Goal: Information Seeking & Learning: Learn about a topic

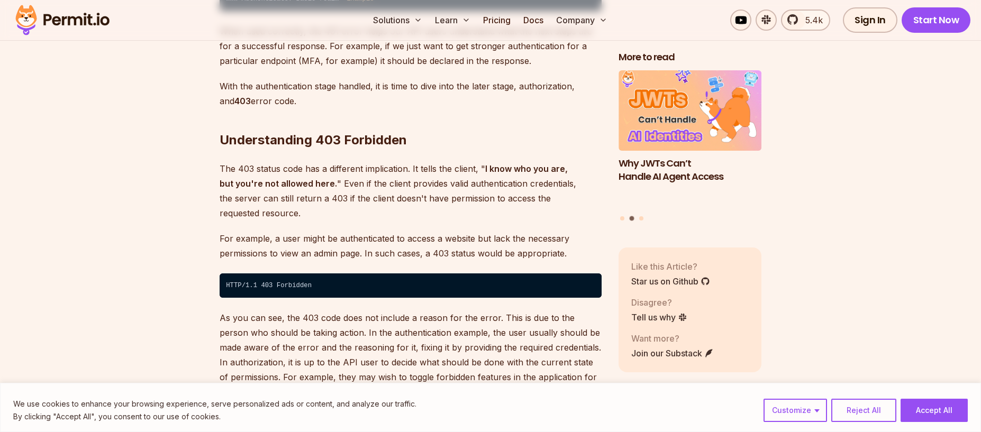
scroll to position [1905, 0]
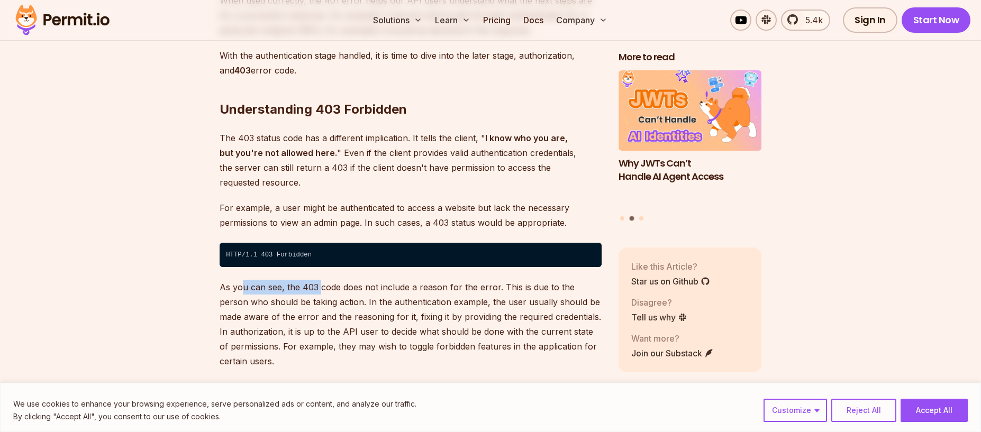
drag, startPoint x: 240, startPoint y: 258, endPoint x: 323, endPoint y: 254, distance: 83.2
click at [319, 280] on p "As you can see, the 403 code does not include a reason for the error. This is d…" at bounding box center [411, 324] width 382 height 89
drag, startPoint x: 407, startPoint y: 258, endPoint x: 443, endPoint y: 258, distance: 36.0
click at [443, 280] on p "As you can see, the 403 code does not include a reason for the error. This is d…" at bounding box center [411, 324] width 382 height 89
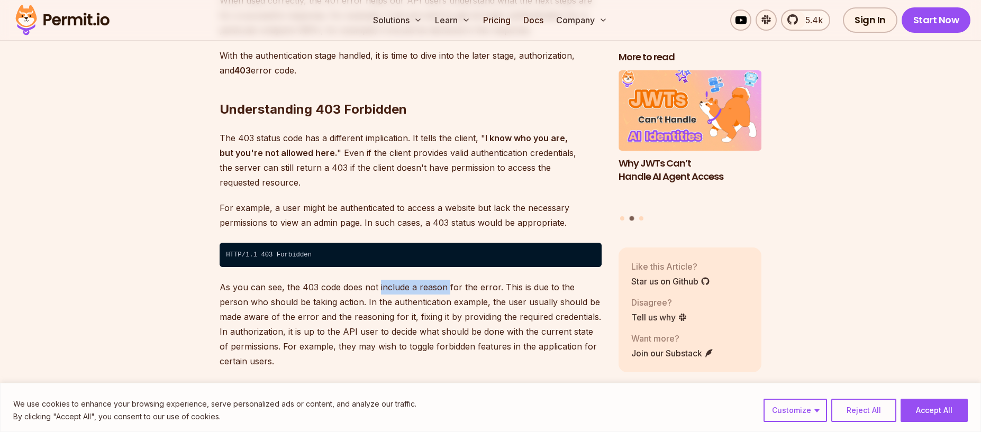
drag, startPoint x: 411, startPoint y: 255, endPoint x: 398, endPoint y: 254, distance: 12.7
click at [398, 280] on p "As you can see, the 403 code does not include a reason for the error. This is d…" at bounding box center [411, 324] width 382 height 89
drag, startPoint x: 369, startPoint y: 259, endPoint x: 492, endPoint y: 258, distance: 122.8
click at [492, 280] on p "As you can see, the 403 code does not include a reason for the error. This is d…" at bounding box center [411, 324] width 382 height 89
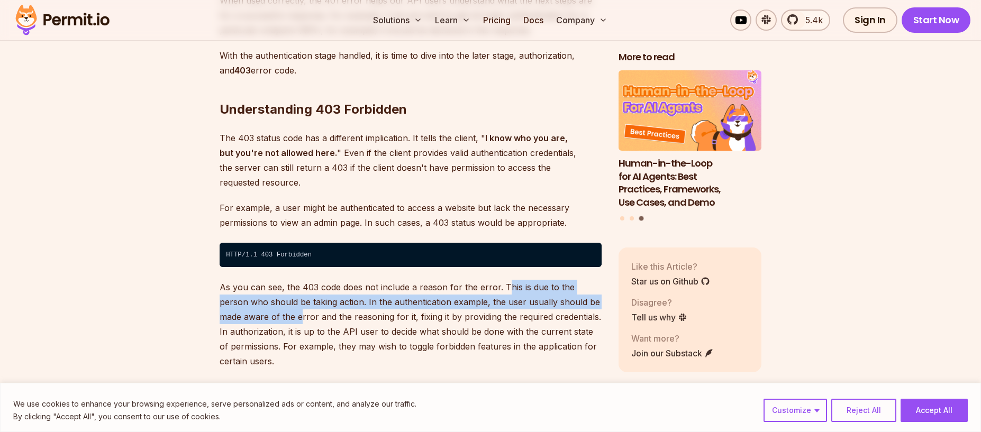
drag, startPoint x: 511, startPoint y: 257, endPoint x: 277, endPoint y: 284, distance: 236.0
click at [277, 284] on p "As you can see, the 403 code does not include a reason for the error. This is d…" at bounding box center [411, 324] width 382 height 89
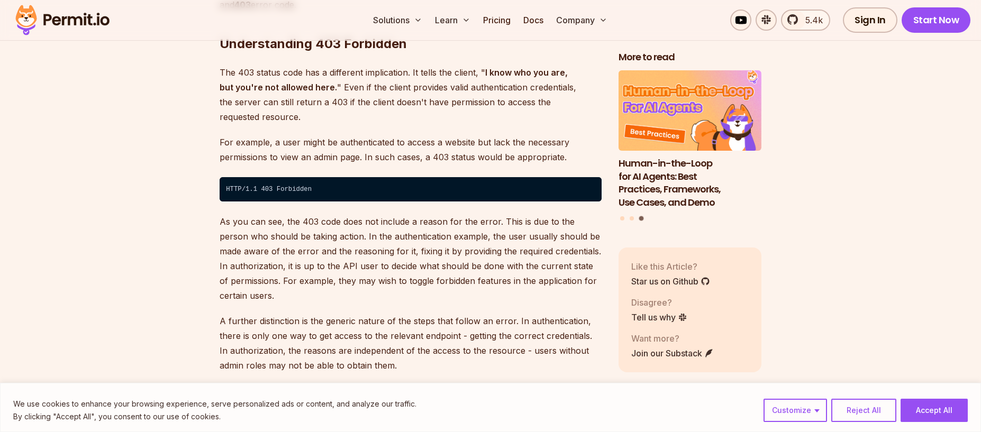
scroll to position [2011, 0]
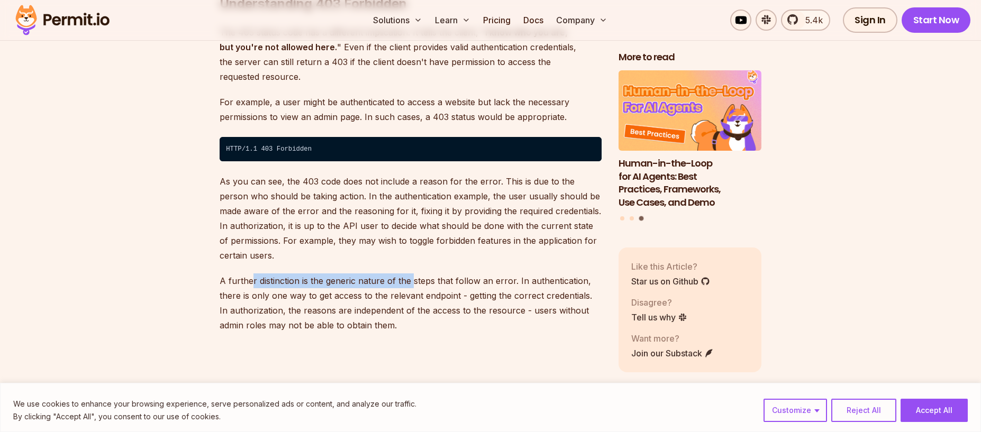
drag, startPoint x: 251, startPoint y: 254, endPoint x: 411, endPoint y: 255, distance: 159.8
click at [411, 274] on p "A further distinction is the generic nature of the steps that follow an error. …" at bounding box center [411, 303] width 382 height 59
drag, startPoint x: 349, startPoint y: 256, endPoint x: 309, endPoint y: 255, distance: 39.7
click at [309, 274] on p "A further distinction is the generic nature of the steps that follow an error. …" at bounding box center [411, 303] width 382 height 59
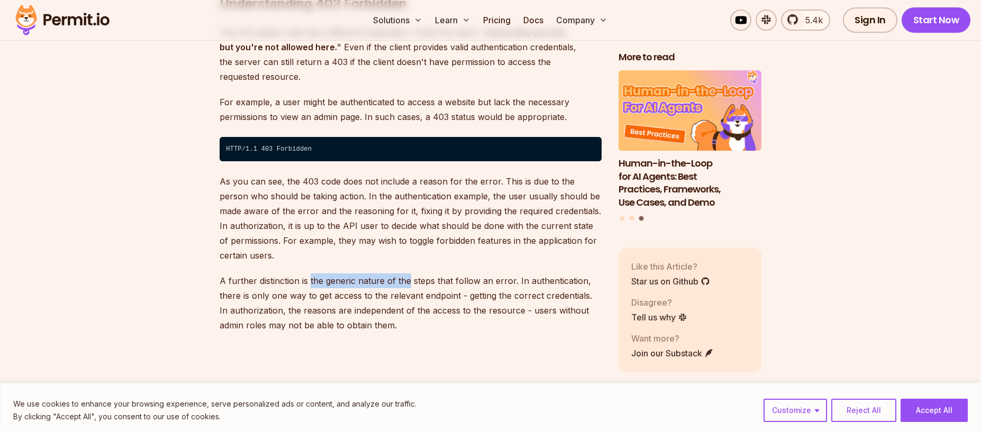
click at [309, 274] on p "A further distinction is the generic nature of the steps that follow an error. …" at bounding box center [411, 303] width 382 height 59
drag, startPoint x: 334, startPoint y: 251, endPoint x: 480, endPoint y: 251, distance: 145.5
click at [475, 274] on p "A further distinction is the generic nature of the steps that follow an error. …" at bounding box center [411, 303] width 382 height 59
drag, startPoint x: 515, startPoint y: 253, endPoint x: 368, endPoint y: 253, distance: 147.1
click at [368, 274] on p "A further distinction is the generic nature of the steps that follow an error. …" at bounding box center [411, 303] width 382 height 59
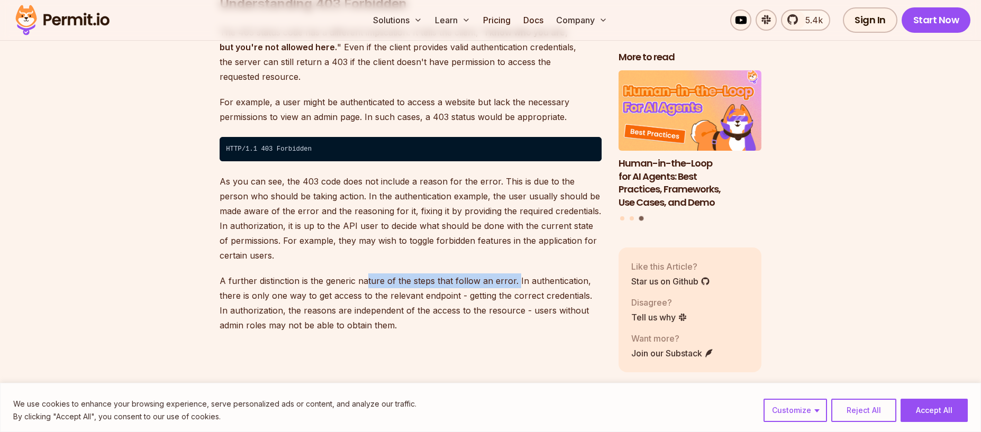
click at [368, 274] on p "A further distinction is the generic nature of the steps that follow an error. …" at bounding box center [411, 303] width 382 height 59
drag, startPoint x: 368, startPoint y: 253, endPoint x: 440, endPoint y: 255, distance: 72.0
click at [440, 274] on p "A further distinction is the generic nature of the steps that follow an error. …" at bounding box center [411, 303] width 382 height 59
drag, startPoint x: 440, startPoint y: 255, endPoint x: 308, endPoint y: 264, distance: 131.5
click at [439, 274] on p "A further distinction is the generic nature of the steps that follow an error. …" at bounding box center [411, 303] width 382 height 59
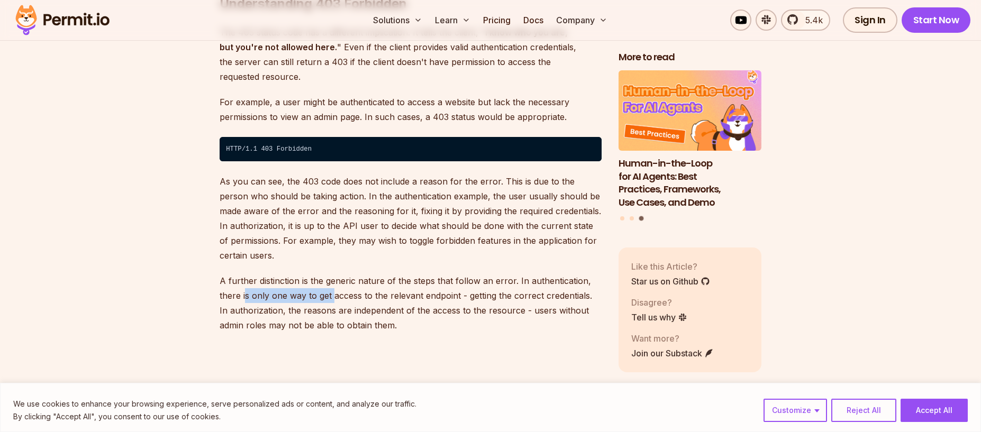
drag, startPoint x: 246, startPoint y: 266, endPoint x: 331, endPoint y: 267, distance: 85.7
click at [331, 274] on p "A further distinction is the generic nature of the steps that follow an error. …" at bounding box center [411, 303] width 382 height 59
drag, startPoint x: 401, startPoint y: 266, endPoint x: 292, endPoint y: 266, distance: 109.0
click at [292, 274] on p "A further distinction is the generic nature of the steps that follow an error. …" at bounding box center [411, 303] width 382 height 59
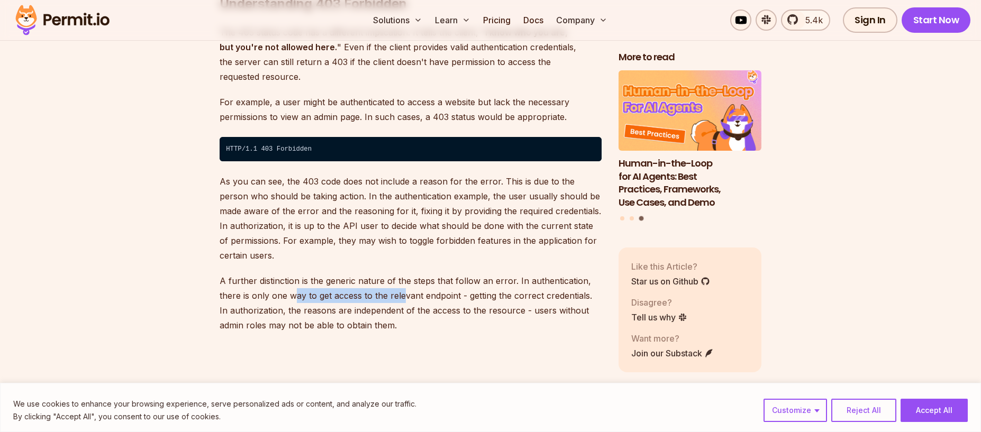
click at [292, 274] on p "A further distinction is the generic nature of the steps that follow an error. …" at bounding box center [411, 303] width 382 height 59
drag, startPoint x: 394, startPoint y: 266, endPoint x: 424, endPoint y: 267, distance: 30.2
click at [423, 274] on p "A further distinction is the generic nature of the steps that follow an error. …" at bounding box center [411, 303] width 382 height 59
drag, startPoint x: 487, startPoint y: 267, endPoint x: 553, endPoint y: 275, distance: 66.6
click at [576, 274] on p "A further distinction is the generic nature of the steps that follow an error. …" at bounding box center [411, 303] width 382 height 59
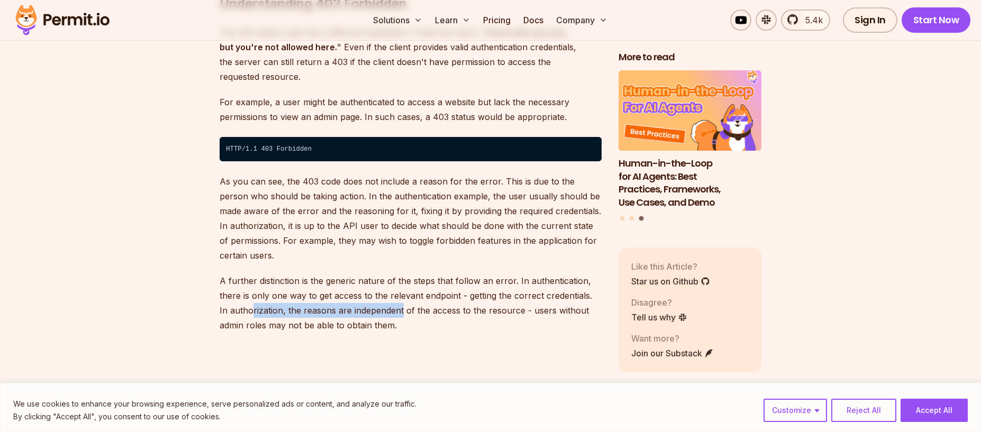
drag, startPoint x: 244, startPoint y: 282, endPoint x: 396, endPoint y: 282, distance: 151.9
click at [395, 282] on p "A further distinction is the generic nature of the steps that follow an error. …" at bounding box center [411, 303] width 382 height 59
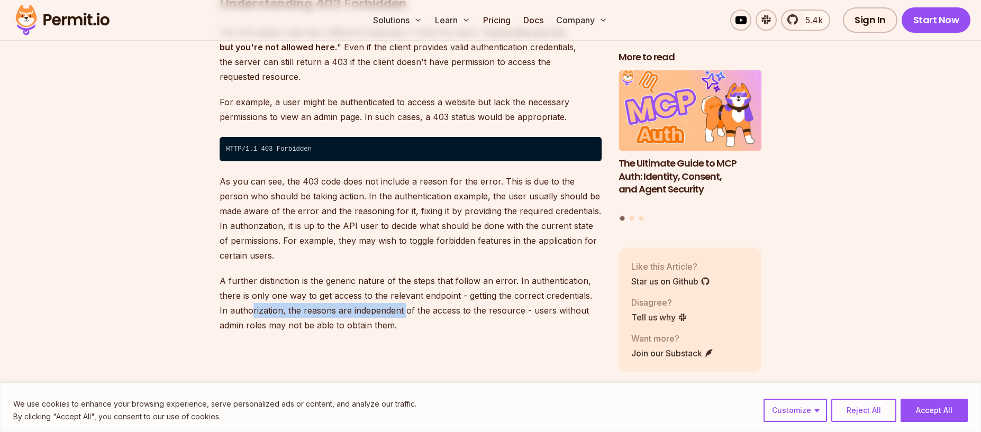
click at [396, 282] on p "A further distinction is the generic nature of the steps that follow an error. …" at bounding box center [411, 303] width 382 height 59
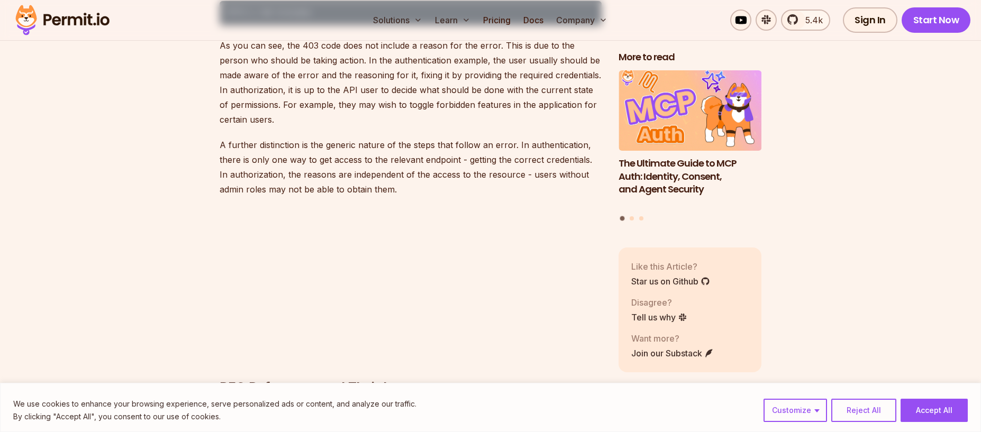
scroll to position [2169, 0]
